Goal: Transaction & Acquisition: Purchase product/service

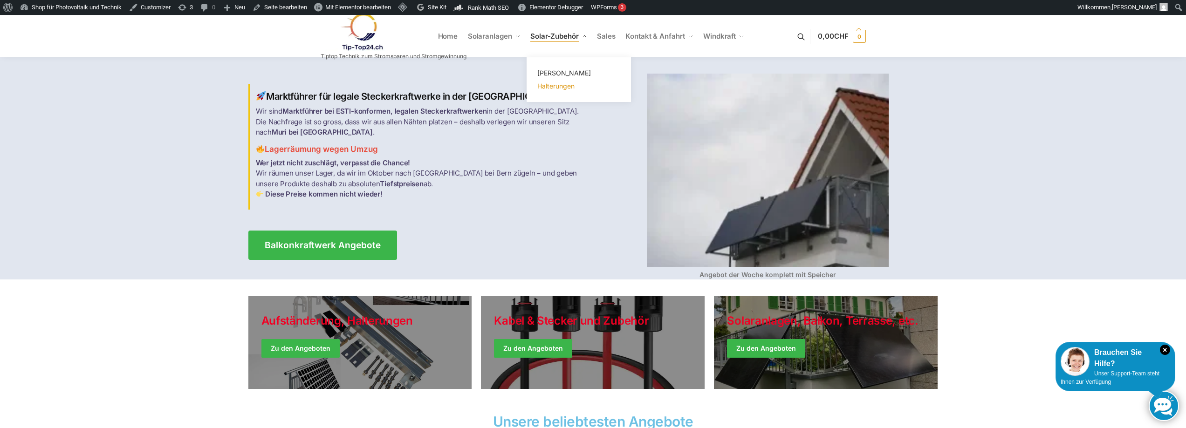
click at [547, 84] on span "Halterungen" at bounding box center [555, 86] width 37 height 8
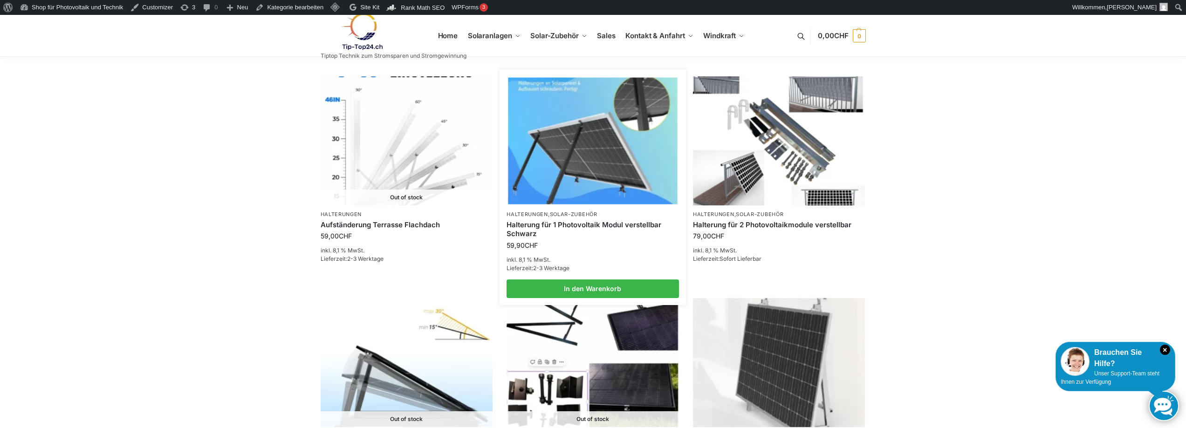
scroll to position [932, 0]
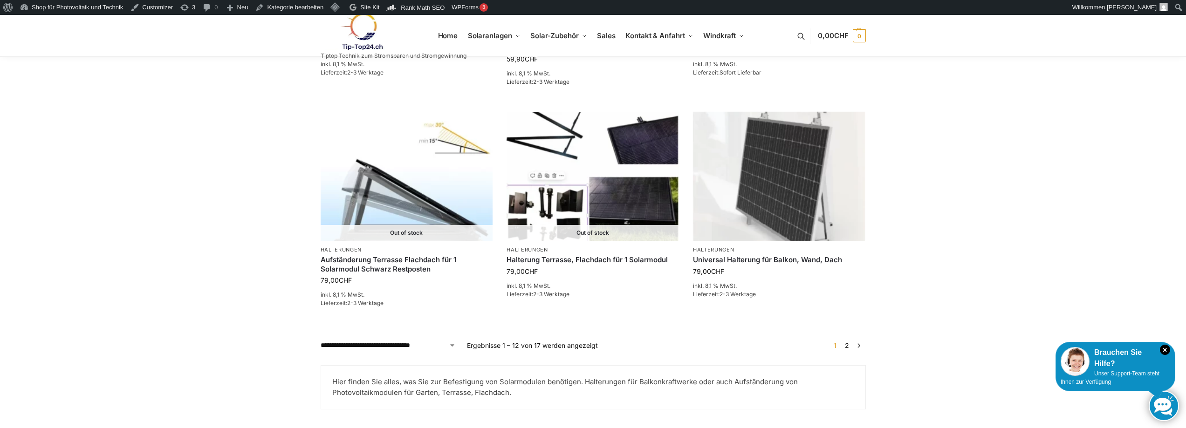
click at [847, 344] on link "2" at bounding box center [846, 346] width 9 height 8
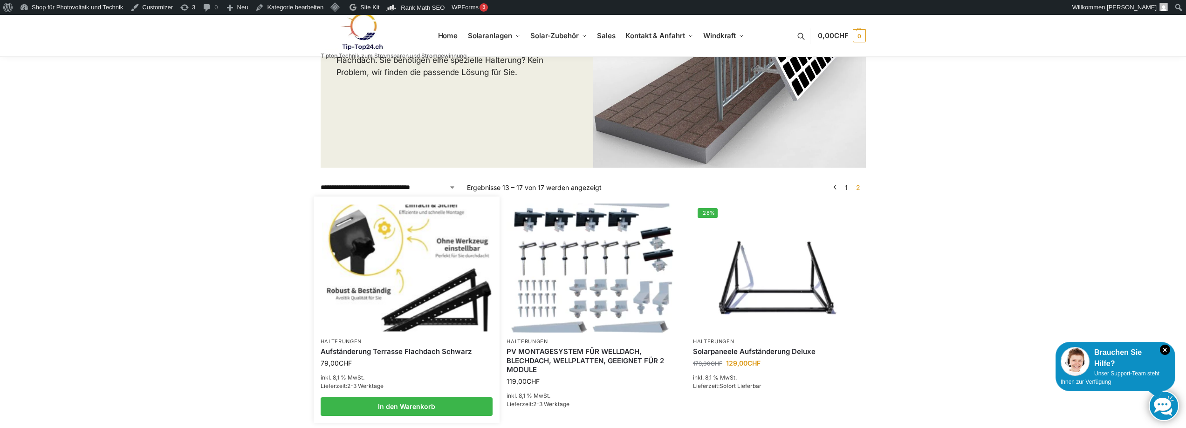
click at [399, 323] on img at bounding box center [406, 268] width 169 height 127
